Goal: Information Seeking & Learning: Learn about a topic

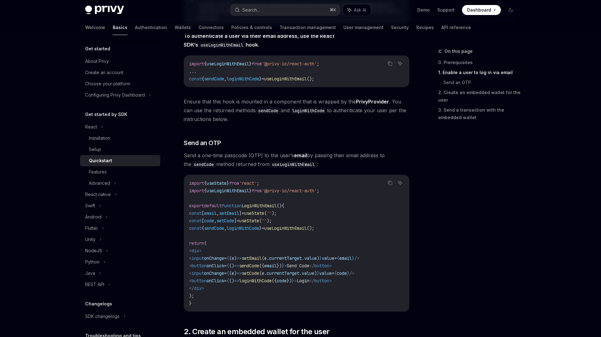
scroll to position [166, 0]
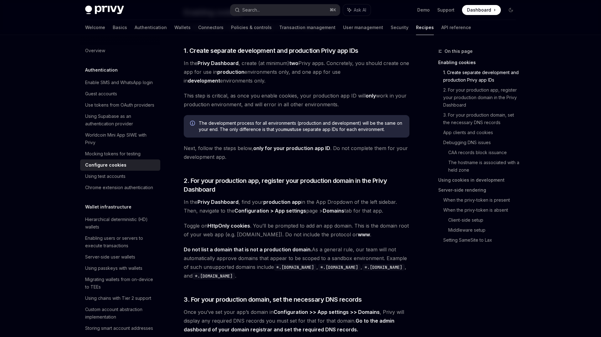
scroll to position [168, 0]
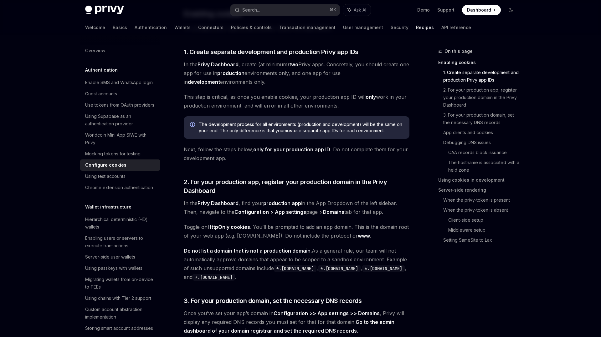
scroll to position [33, 0]
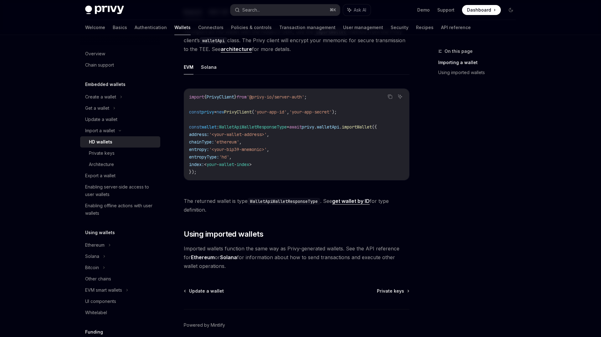
scroll to position [203, 0]
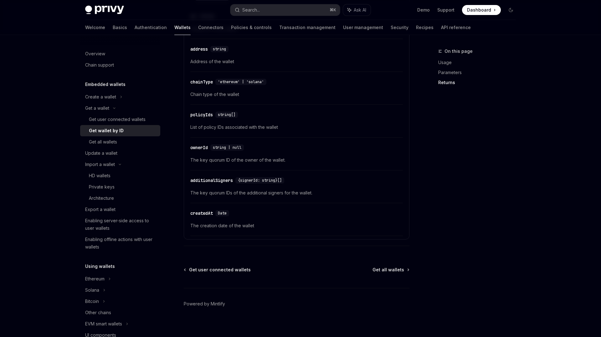
scroll to position [332, 0]
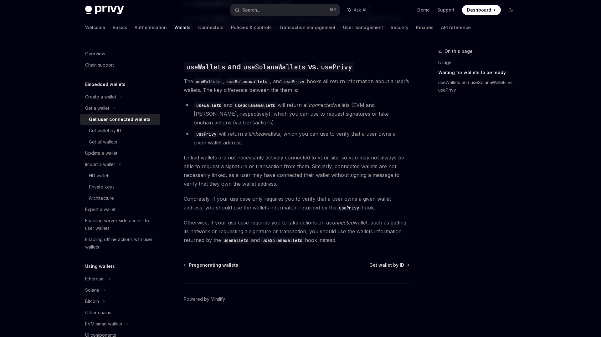
scroll to position [508, 0]
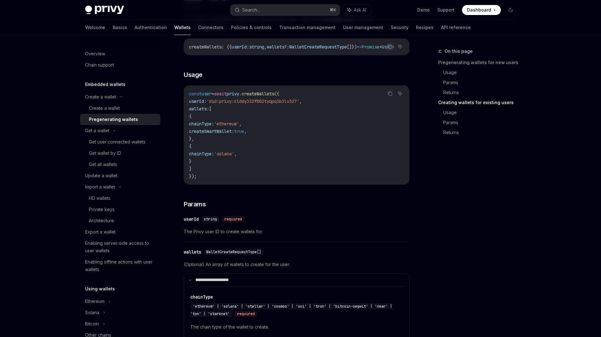
scroll to position [784, 0]
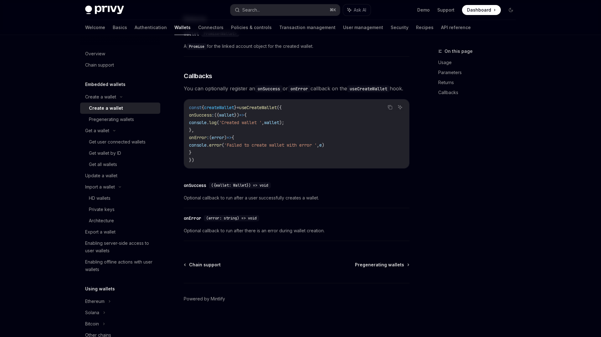
scroll to position [411, 0]
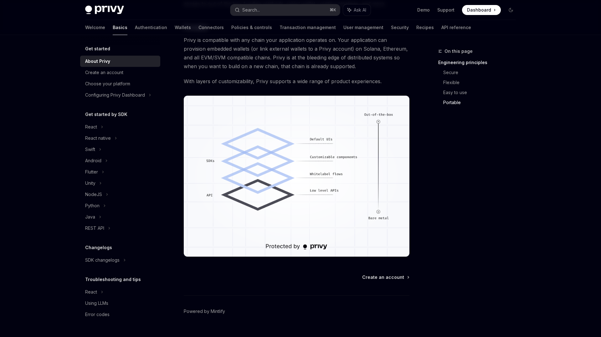
scroll to position [481, 0]
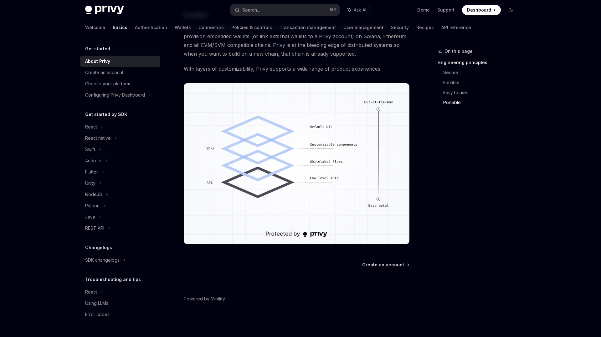
type textarea "*"
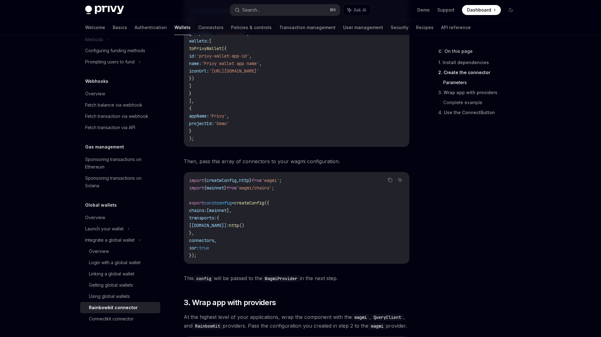
scroll to position [699, 0]
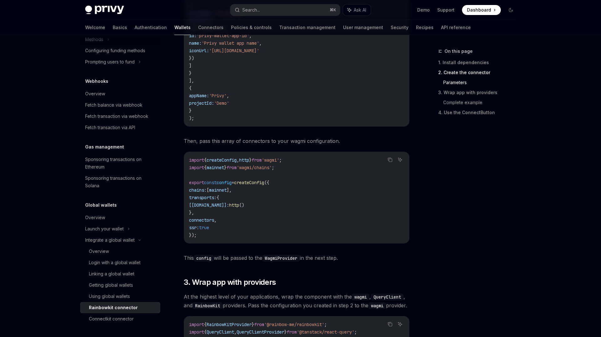
click at [277, 145] on span "Then, pass this array of connectors to your wagmi configuration." at bounding box center [297, 141] width 226 height 9
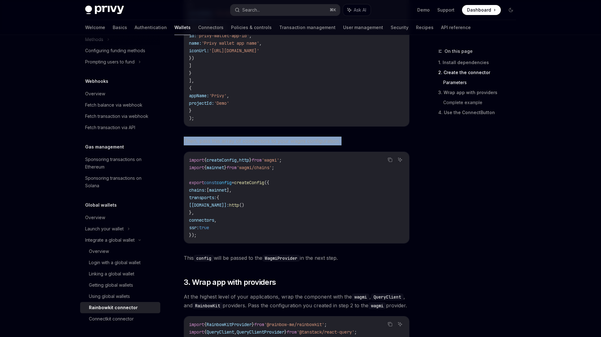
click at [277, 145] on span "Then, pass this array of connectors to your wagmi configuration." at bounding box center [297, 141] width 226 height 9
click at [273, 131] on div at bounding box center [273, 131] width 0 height 0
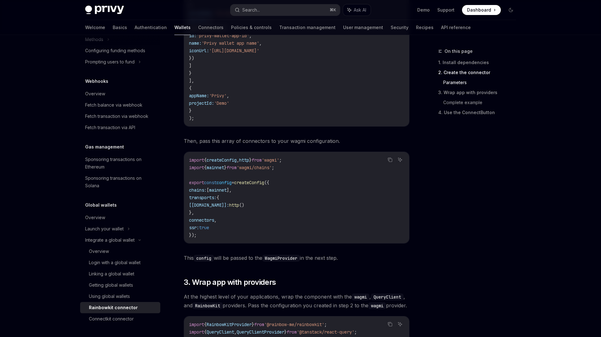
click at [335, 158] on div "import { createConfig , http } from 'wagmi' ; import { mainnet } from 'wagmi/ch…" at bounding box center [296, 197] width 225 height 91
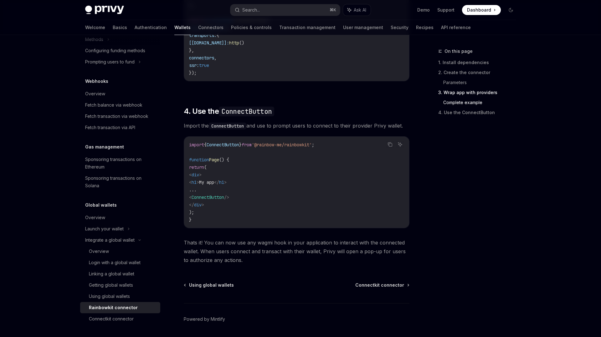
scroll to position [1468, 0]
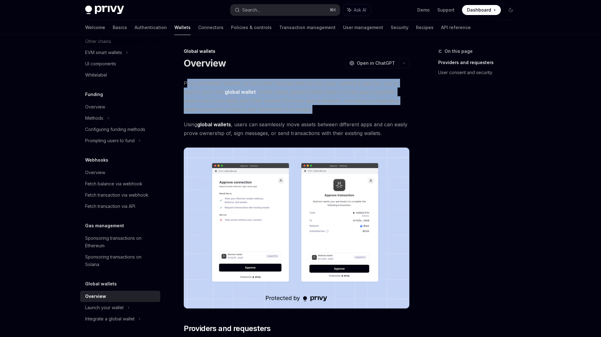
drag, startPoint x: 313, startPoint y: 110, endPoint x: 186, endPoint y: 80, distance: 130.5
click at [186, 80] on span "Privy embedded wallets can be made interoperable across apps, making it easy fo…" at bounding box center [297, 96] width 226 height 35
click at [197, 85] on span "Privy embedded wallets can be made interoperable across apps, making it easy fo…" at bounding box center [297, 96] width 226 height 35
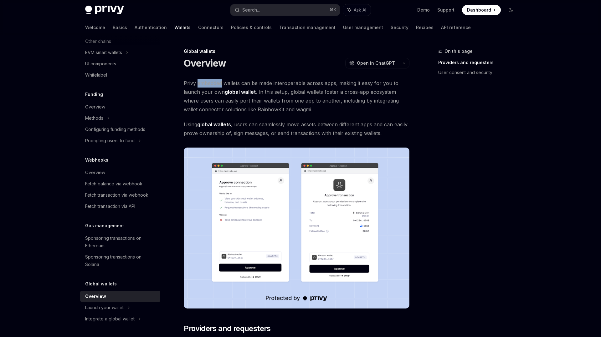
click at [197, 85] on span "Privy embedded wallets can be made interoperable across apps, making it easy fo…" at bounding box center [297, 96] width 226 height 35
click at [273, 106] on span "Privy embedded wallets can be made interoperable across apps, making it easy fo…" at bounding box center [297, 96] width 226 height 35
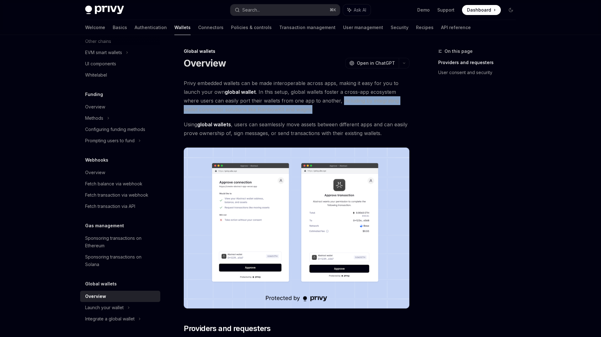
drag, startPoint x: 336, startPoint y: 111, endPoint x: 340, endPoint y: 98, distance: 14.0
click at [340, 98] on span "Privy embedded wallets can be made interoperable across apps, making it easy fo…" at bounding box center [297, 96] width 226 height 35
click at [336, 89] on div at bounding box center [336, 89] width 0 height 0
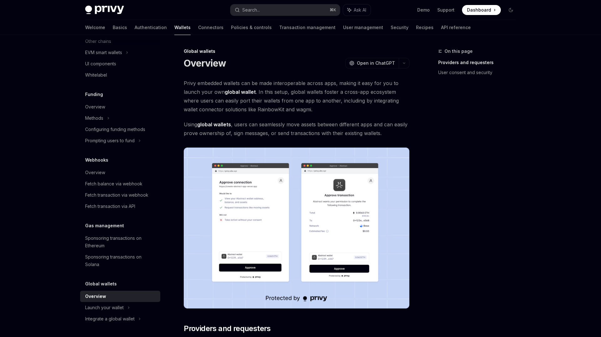
click at [234, 95] on span "Privy embedded wallets can be made interoperable across apps, making it easy fo…" at bounding box center [297, 96] width 226 height 35
click at [218, 127] on strong "global wallets" at bounding box center [214, 124] width 34 height 6
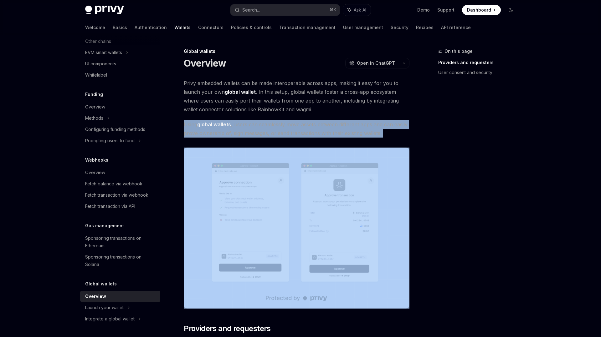
click at [218, 127] on strong "global wallets" at bounding box center [214, 124] width 34 height 6
click at [214, 113] on div at bounding box center [214, 113] width 0 height 0
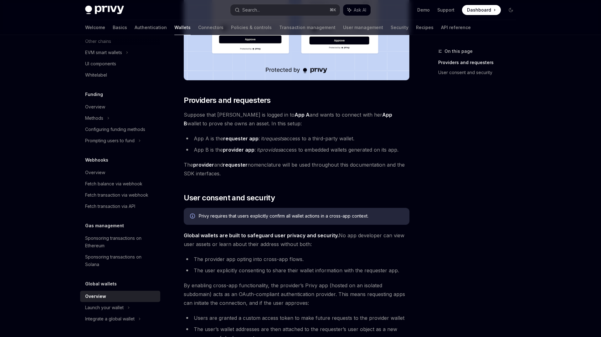
scroll to position [224, 0]
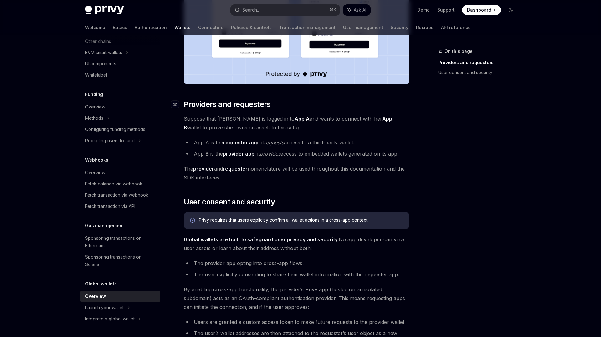
drag, startPoint x: 269, startPoint y: 130, endPoint x: 182, endPoint y: 106, distance: 90.2
click at [184, 106] on div "Privy embedded wallets can be made interoperable across apps, making it easy fo…" at bounding box center [297, 165] width 226 height 621
click at [178, 91] on div at bounding box center [178, 91] width 0 height 0
click at [205, 122] on span "Suppose that Alice is logged in to App A and wants to connect with her App B wa…" at bounding box center [297, 123] width 226 height 18
click at [228, 141] on strong "requester app" at bounding box center [240, 143] width 35 height 6
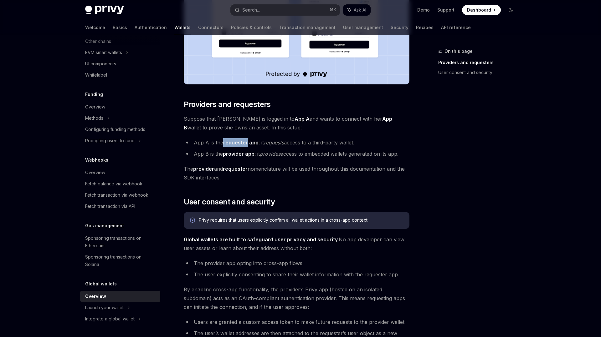
click at [228, 141] on strong "requester app" at bounding box center [240, 143] width 35 height 6
click at [224, 131] on div at bounding box center [224, 131] width 0 height 0
click at [299, 138] on div "Privy embedded wallets can be made interoperable across apps, making it easy fo…" at bounding box center [297, 165] width 226 height 621
click at [208, 170] on strong "provider" at bounding box center [203, 169] width 21 height 6
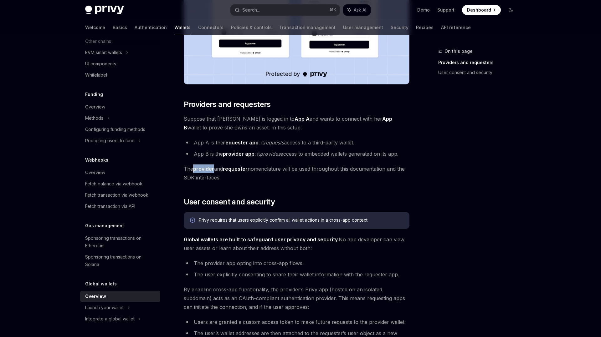
click at [208, 170] on strong "provider" at bounding box center [203, 169] width 21 height 6
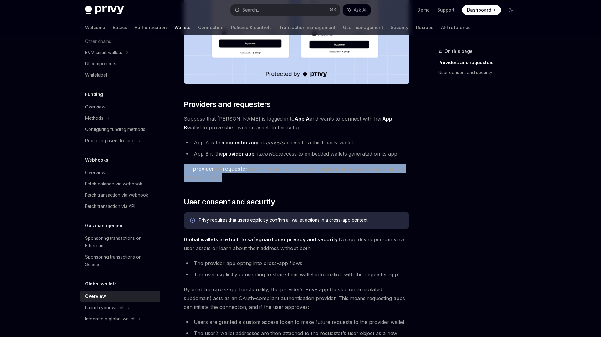
click at [208, 170] on strong "provider" at bounding box center [203, 169] width 21 height 6
click at [204, 157] on div at bounding box center [204, 157] width 0 height 0
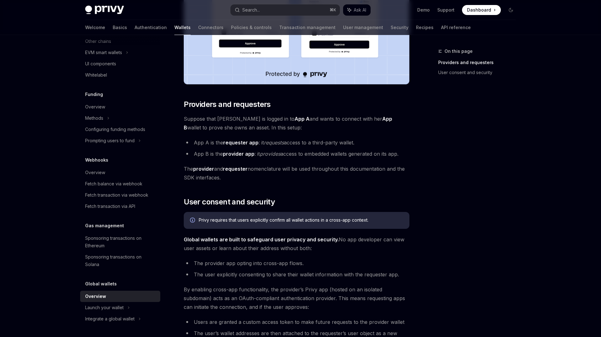
click at [291, 194] on div "Privy embedded wallets can be made interoperable across apps, making it easy fo…" at bounding box center [297, 165] width 226 height 621
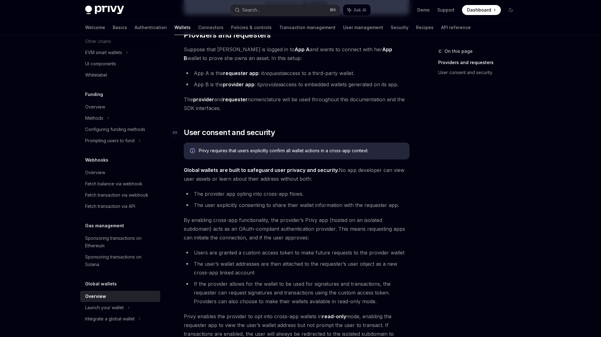
scroll to position [295, 0]
drag, startPoint x: 315, startPoint y: 181, endPoint x: 183, endPoint y: 168, distance: 132.9
click at [183, 168] on div "Global wallets Overview OpenAI Open in ChatGPT OpenAI Open in ChatGPT Privy emb…" at bounding box center [237, 125] width 345 height 745
click at [179, 157] on div at bounding box center [179, 157] width 0 height 0
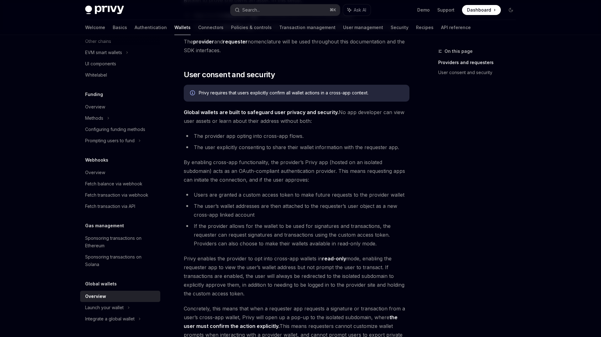
scroll to position [354, 0]
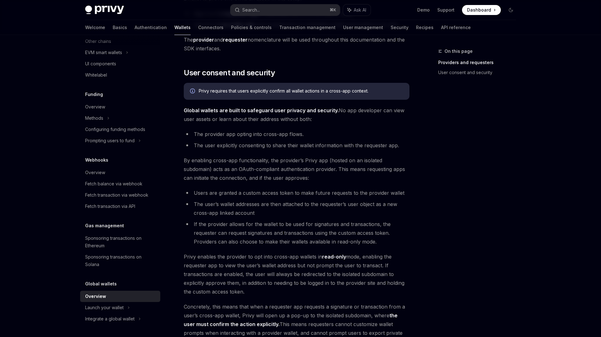
click at [268, 139] on ul "The provider app opting into cross-app flows. The user explicitly consenting to…" at bounding box center [297, 140] width 226 height 20
click at [243, 131] on li "The provider app opting into cross-app flows." at bounding box center [297, 134] width 226 height 9
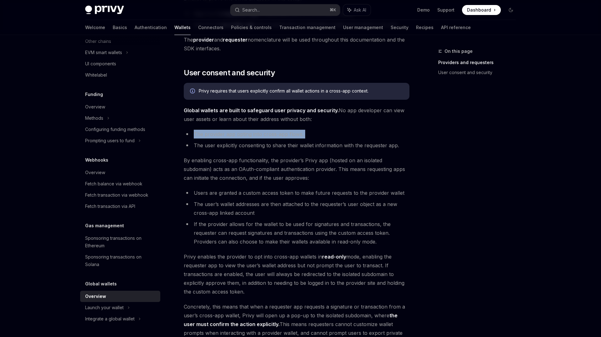
click at [239, 122] on div at bounding box center [239, 122] width 0 height 0
click at [264, 127] on div "Privy embedded wallets can be made interoperable across apps, making it easy fo…" at bounding box center [297, 35] width 226 height 621
click at [265, 149] on li "The user explicitly consenting to share their wallet information with the reque…" at bounding box center [297, 145] width 226 height 9
click at [265, 147] on li "The user explicitly consenting to share their wallet information with the reque…" at bounding box center [297, 145] width 226 height 9
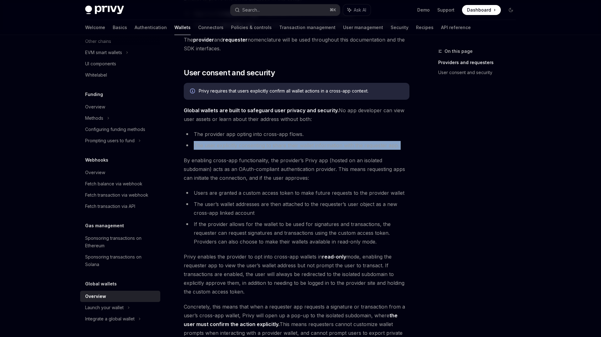
click at [265, 147] on li "The user explicitly consenting to share their wallet information with the reque…" at bounding box center [297, 145] width 226 height 9
click at [261, 149] on div at bounding box center [261, 149] width 0 height 0
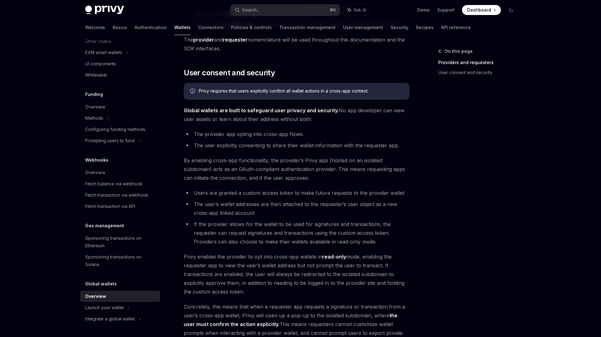
click at [203, 161] on span "By enabling cross-app functionality, the provider’s Privy app (hosted on an iso…" at bounding box center [297, 169] width 226 height 26
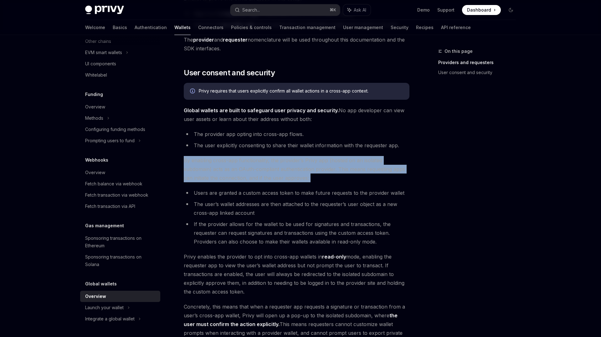
click at [203, 161] on span "By enabling cross-app functionality, the provider’s Privy app (hosted on an iso…" at bounding box center [297, 169] width 226 height 26
click at [199, 149] on div at bounding box center [199, 149] width 0 height 0
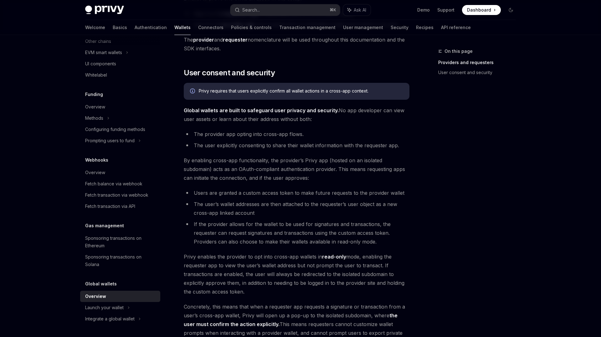
click at [240, 195] on li "Users are granted a custom access token to make future requests to the provider…" at bounding box center [297, 193] width 226 height 9
click at [236, 196] on div at bounding box center [236, 196] width 0 height 0
click at [242, 204] on li "The user’s wallet addresses are then attached to the requester’s user object as…" at bounding box center [297, 209] width 226 height 18
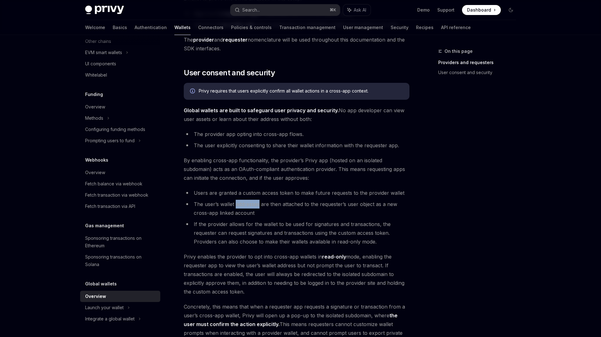
click at [242, 204] on li "The user’s wallet addresses are then attached to the requester’s user object as…" at bounding box center [297, 209] width 226 height 18
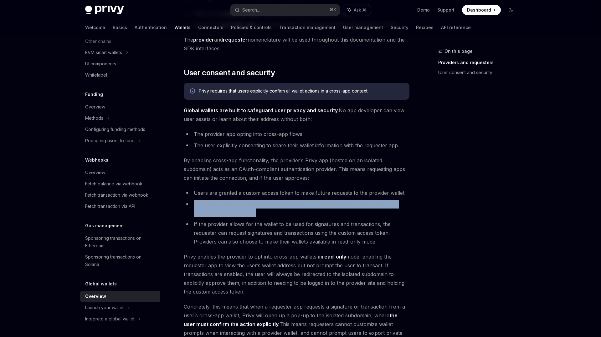
click at [242, 204] on li "The user’s wallet addresses are then attached to the requester’s user object as…" at bounding box center [297, 209] width 226 height 18
click at [238, 192] on div at bounding box center [238, 192] width 0 height 0
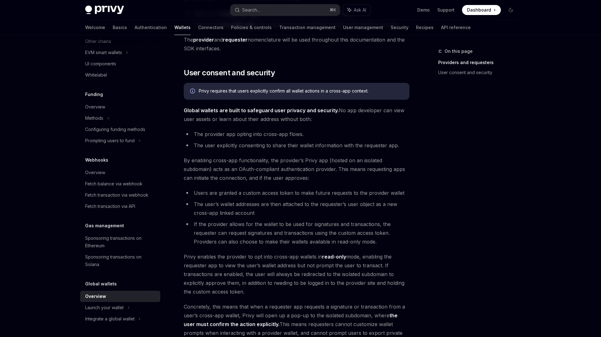
click at [248, 221] on li "If the provider allows for the wallet to be used for signatures and transaction…" at bounding box center [297, 233] width 226 height 26
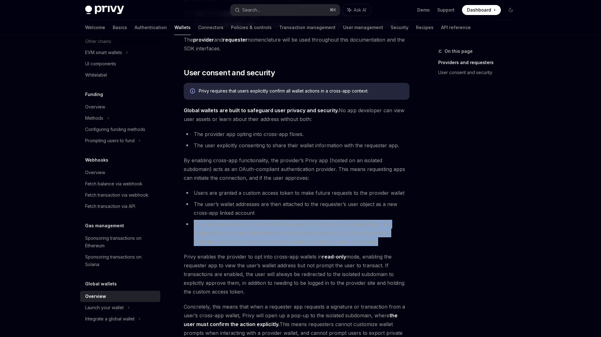
click at [248, 221] on li "If the provider allows for the wallet to be used for signatures and transaction…" at bounding box center [297, 233] width 226 height 26
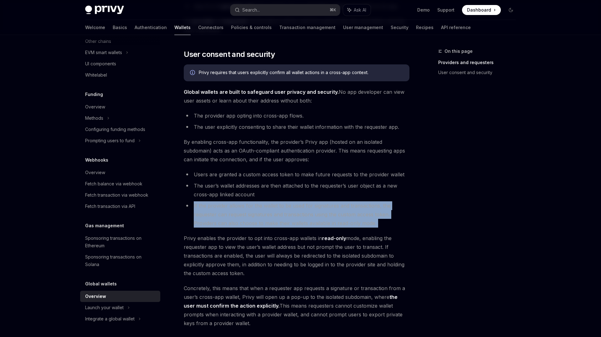
click at [244, 194] on div at bounding box center [244, 194] width 0 height 0
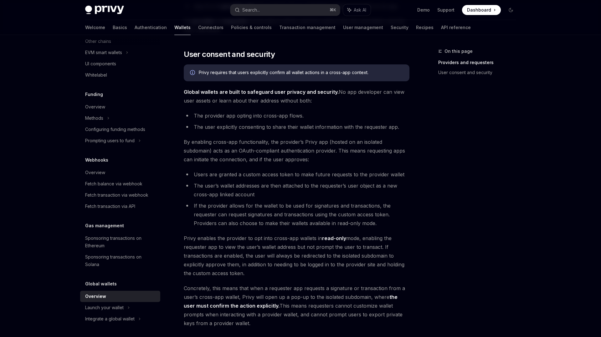
click at [265, 242] on span "Privy enables the provider to opt into cross-app wallets in read-only mode, ena…" at bounding box center [297, 256] width 226 height 44
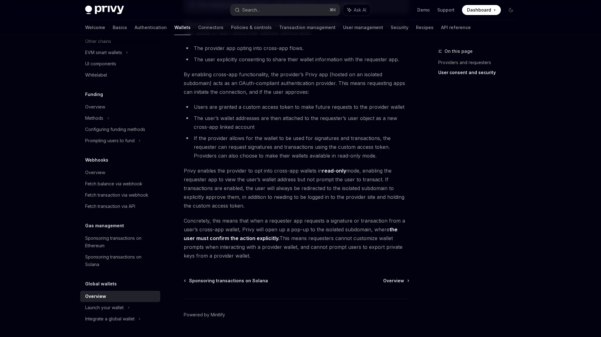
scroll to position [444, 0]
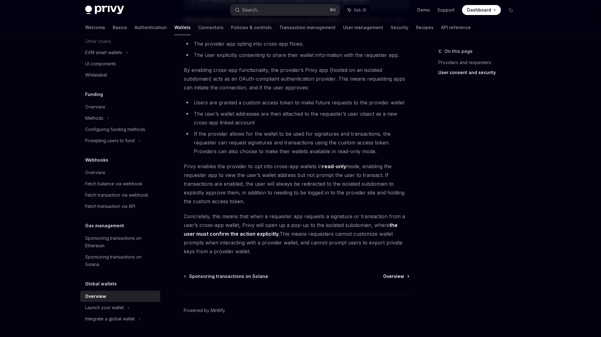
click at [393, 277] on span "Overview" at bounding box center [393, 276] width 21 height 6
type textarea "*"
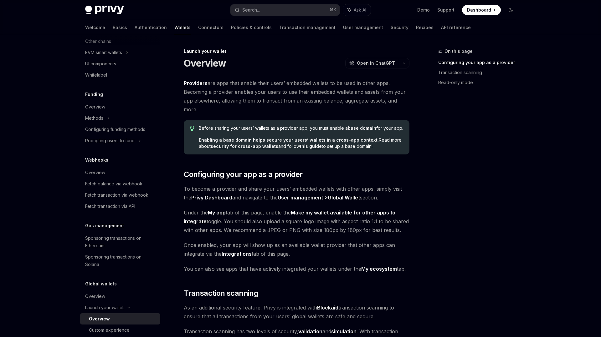
click at [245, 127] on span "Before sharing your users’ wallets as a provider app, you must enable a base do…" at bounding box center [301, 128] width 204 height 6
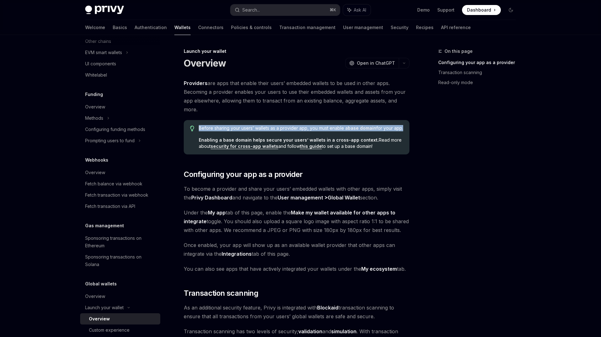
click at [245, 127] on span "Before sharing your users’ wallets as a provider app, you must enable a base do…" at bounding box center [301, 128] width 204 height 6
click at [241, 117] on div at bounding box center [241, 117] width 0 height 0
click at [255, 123] on div "Before sharing your users’ wallets as a provider app, you must enable a base do…" at bounding box center [297, 137] width 226 height 34
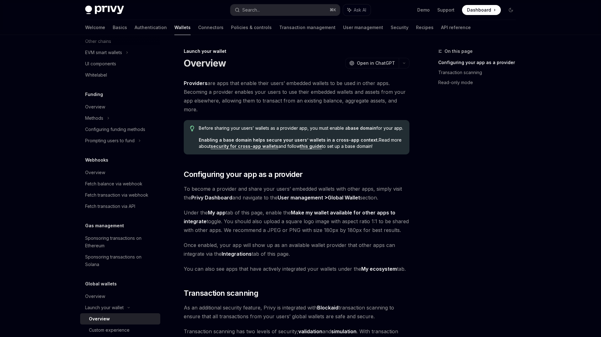
click at [284, 142] on strong "Enabling a base domain helps secure your users’ wallets in a cross-app context." at bounding box center [289, 139] width 180 height 5
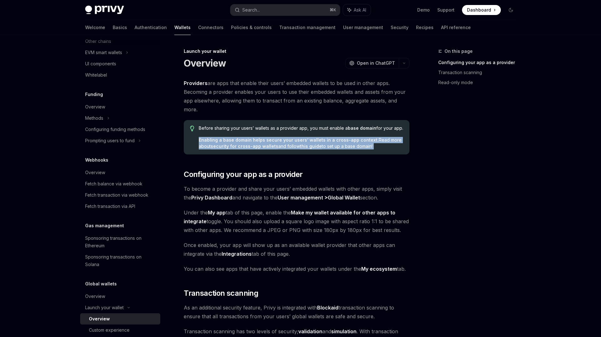
click at [284, 142] on strong "Enabling a base domain helps secure your users’ wallets in a cross-app context." at bounding box center [289, 139] width 180 height 5
click at [280, 129] on div at bounding box center [280, 129] width 0 height 0
click at [287, 134] on div "Before sharing your users’ wallets as a provider app, you must enable a base do…" at bounding box center [301, 137] width 204 height 24
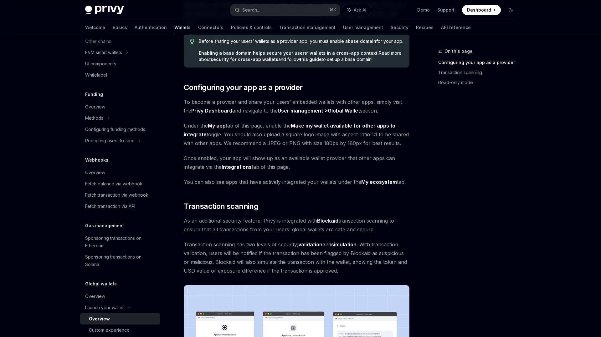
scroll to position [87, 0]
click at [275, 101] on span "To become a provider and share your users’ embedded wallets with other apps, si…" at bounding box center [297, 107] width 226 height 18
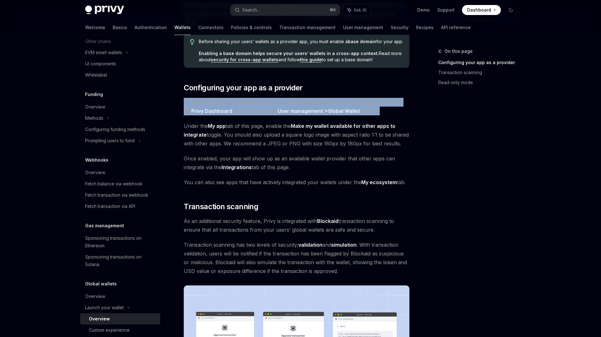
click at [275, 101] on span "To become a provider and share your users’ embedded wallets with other apps, si…" at bounding box center [297, 107] width 226 height 18
click at [384, 113] on span "To become a provider and share your users’ embedded wallets with other apps, si…" at bounding box center [297, 107] width 226 height 18
